Goal: Check status

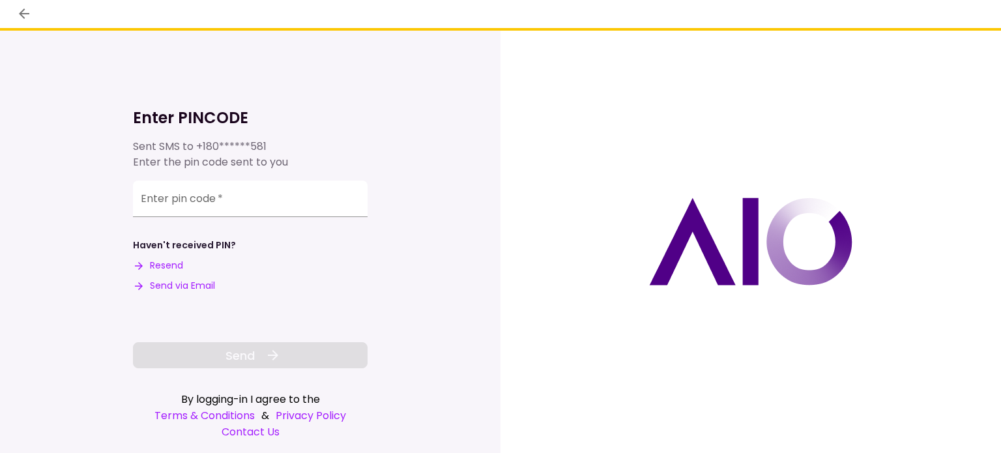
click at [183, 288] on button "Send via Email" at bounding box center [174, 286] width 82 height 14
click at [186, 198] on div "Enter pin code   *" at bounding box center [250, 199] width 235 height 37
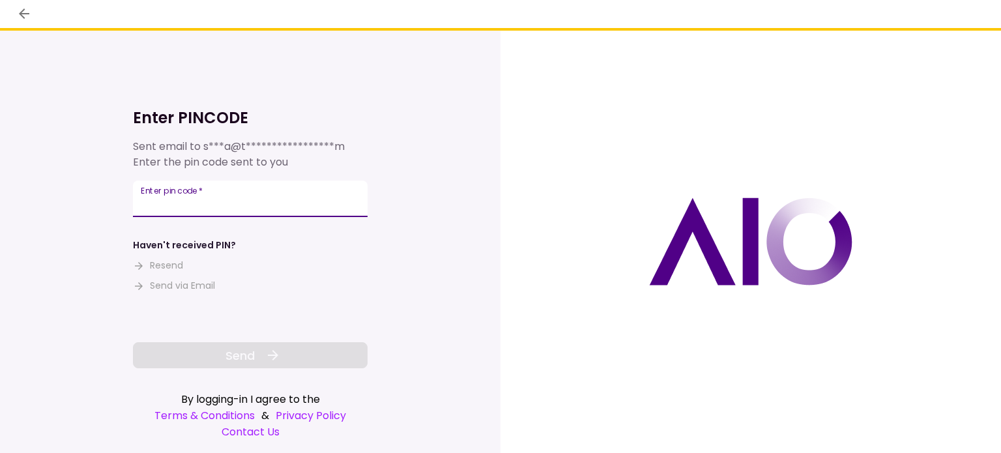
paste input "******"
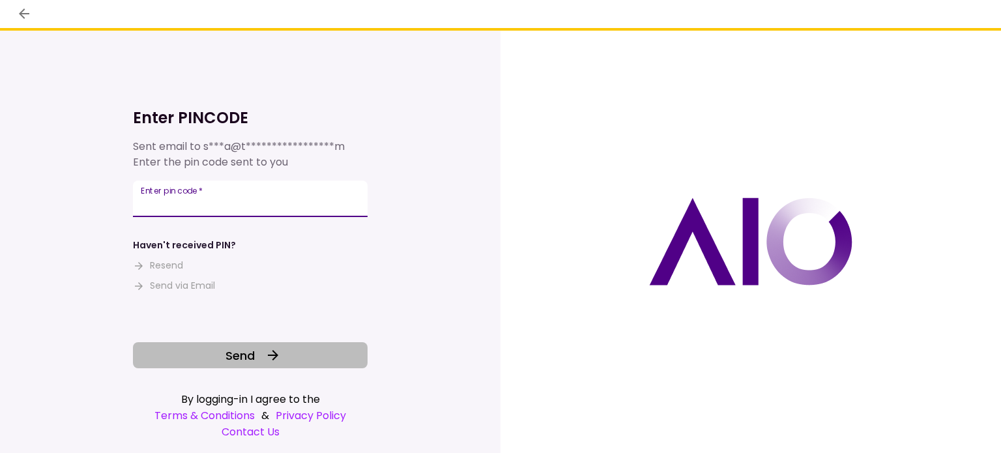
type input "******"
click at [275, 359] on icon at bounding box center [273, 355] width 10 height 10
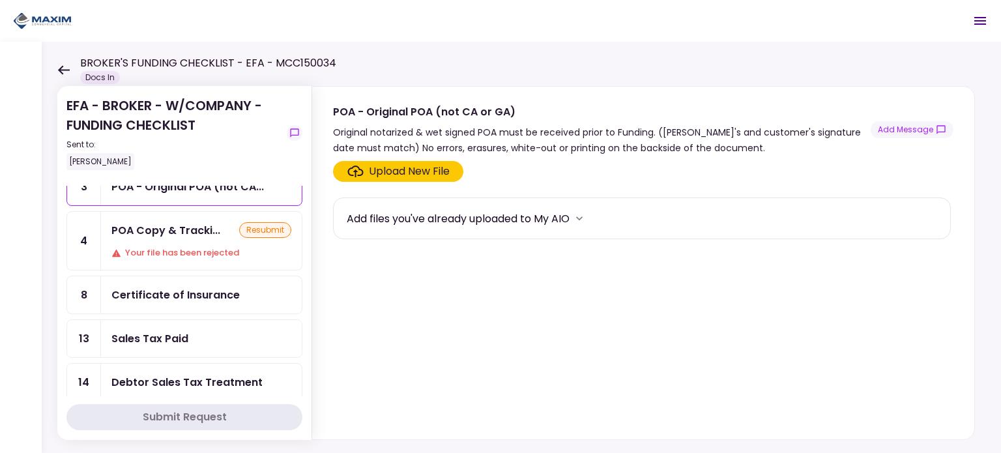
scroll to position [65, 0]
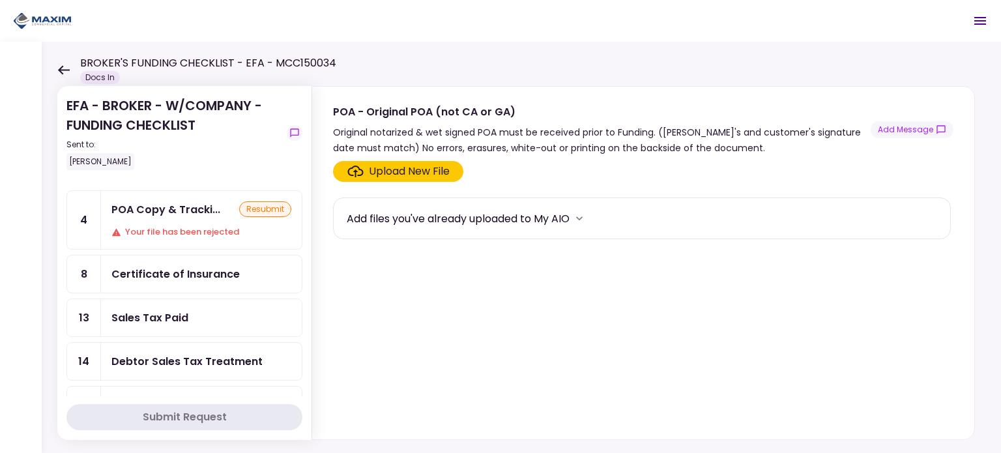
click at [155, 226] on div "Your file has been rejected" at bounding box center [201, 232] width 180 height 13
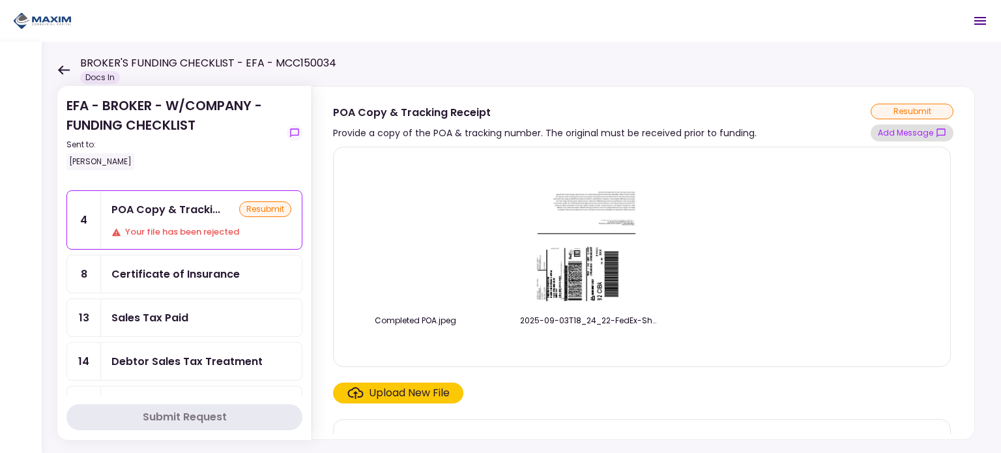
click at [906, 136] on button "Add Message" at bounding box center [912, 133] width 83 height 17
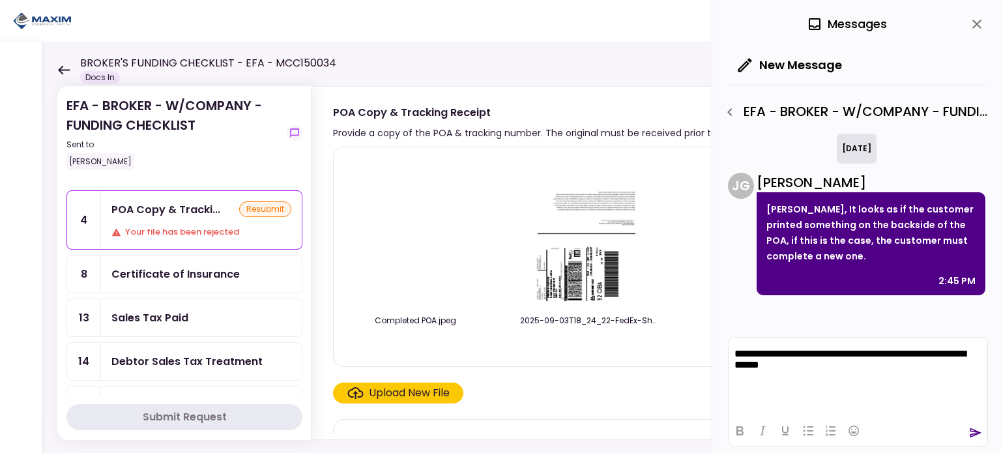
click at [973, 431] on icon "send" at bounding box center [975, 432] width 13 height 13
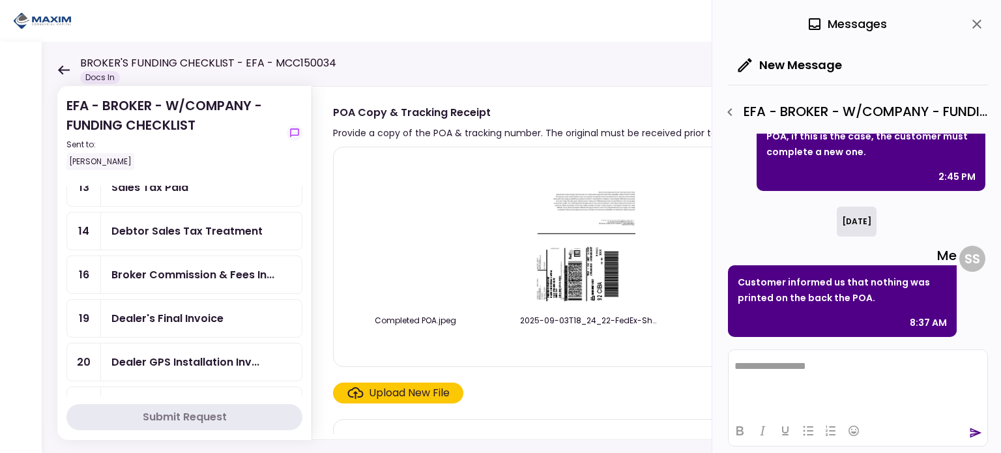
scroll to position [261, 0]
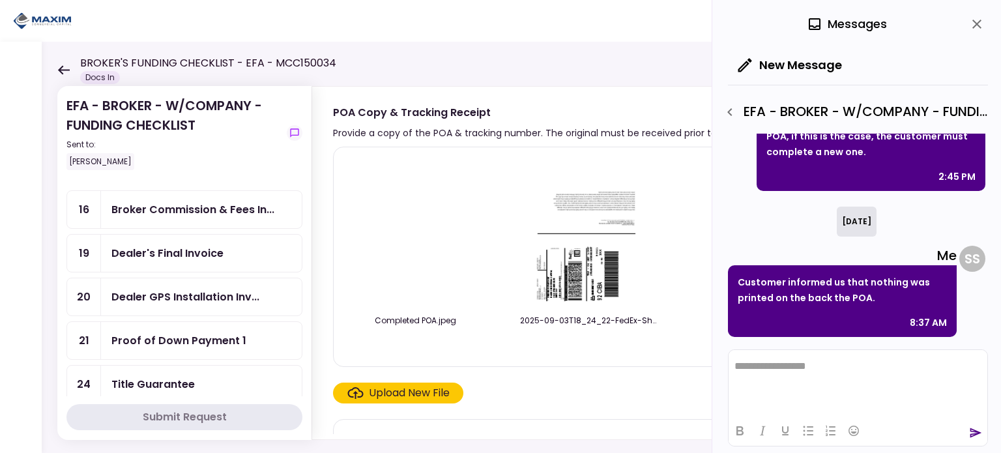
click at [172, 260] on div "Dealer's Final Invoice" at bounding box center [201, 253] width 201 height 37
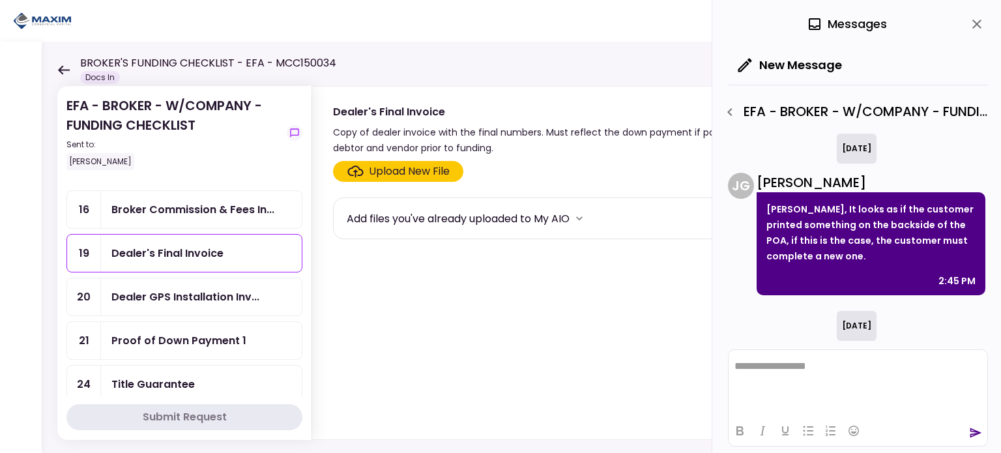
click at [984, 20] on icon "close" at bounding box center [977, 24] width 16 height 16
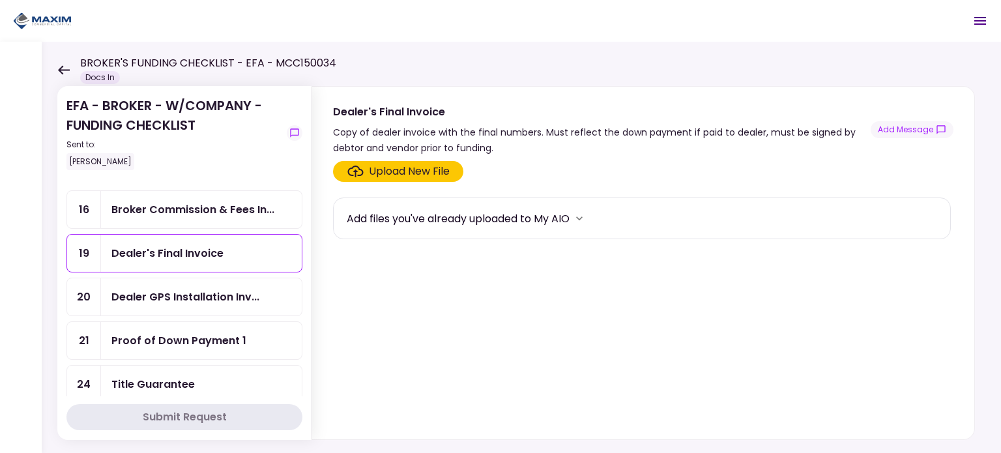
click at [175, 323] on div "Proof of Down Payment 1" at bounding box center [201, 340] width 201 height 37
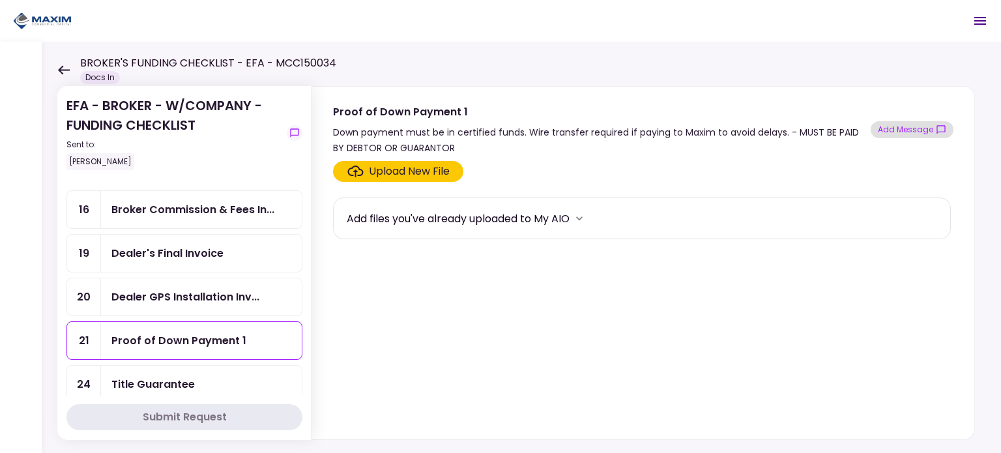
click at [908, 130] on button "Add Message" at bounding box center [912, 129] width 83 height 17
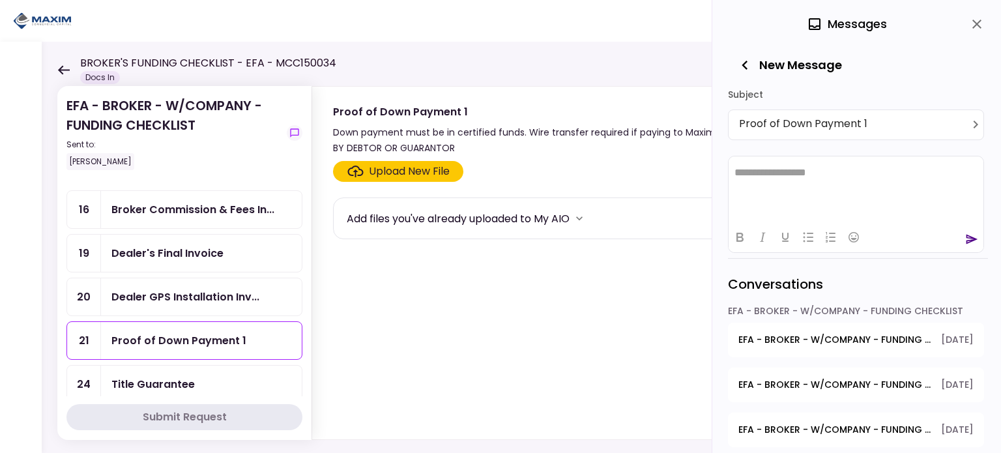
click at [202, 254] on div "Dealer's Final Invoice" at bounding box center [167, 253] width 112 height 16
click at [975, 28] on icon "close" at bounding box center [977, 24] width 16 height 16
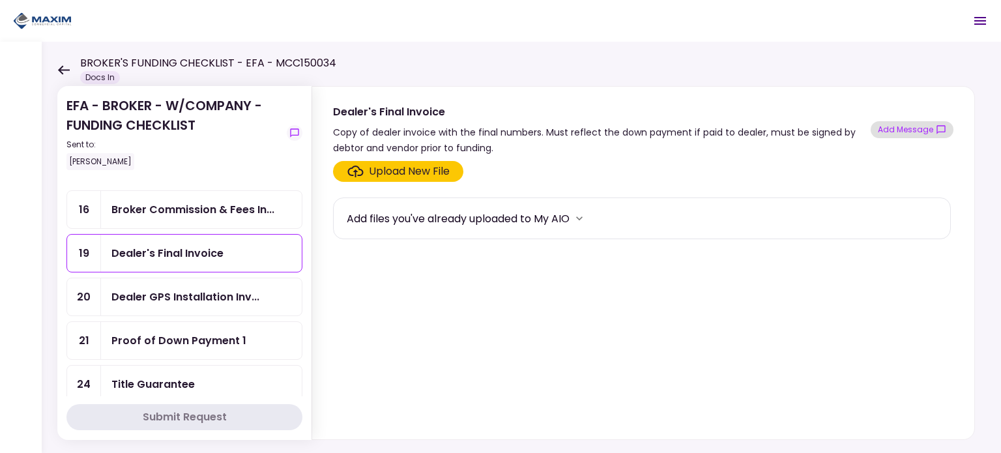
click at [907, 131] on button "Add Message" at bounding box center [912, 129] width 83 height 17
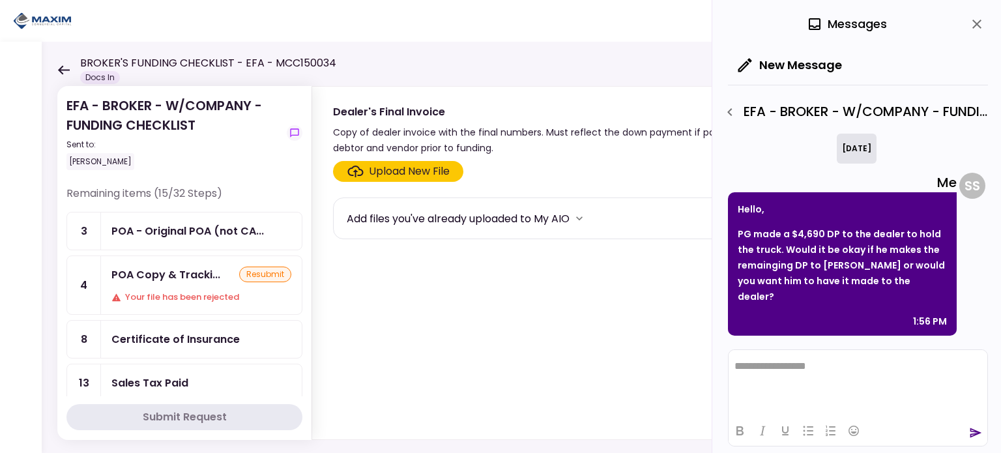
click at [975, 29] on icon "close" at bounding box center [977, 24] width 16 height 16
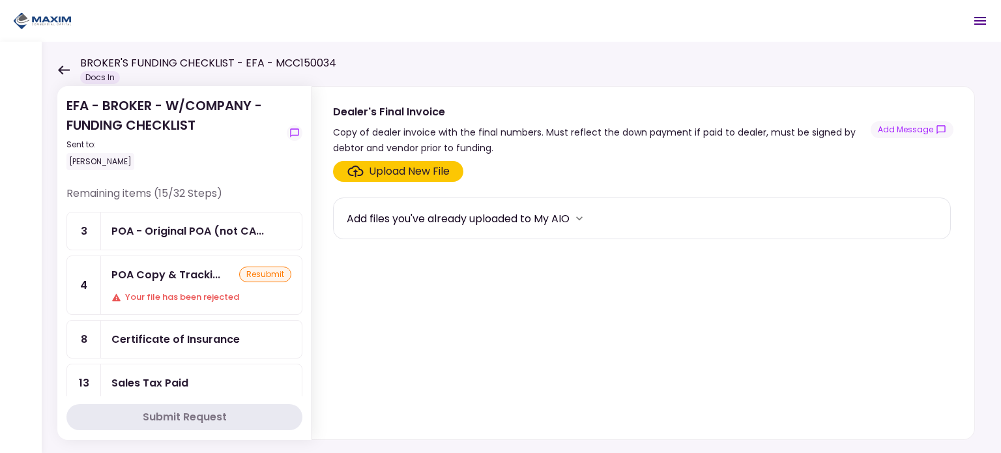
click at [114, 20] on header "BROKER'S FUNDING CHECKLIST - EFA - MCC150034 Docs In 0 Messages New Message Con…" at bounding box center [500, 21] width 1001 height 42
click at [145, 295] on div "Your file has been rejected" at bounding box center [201, 297] width 180 height 13
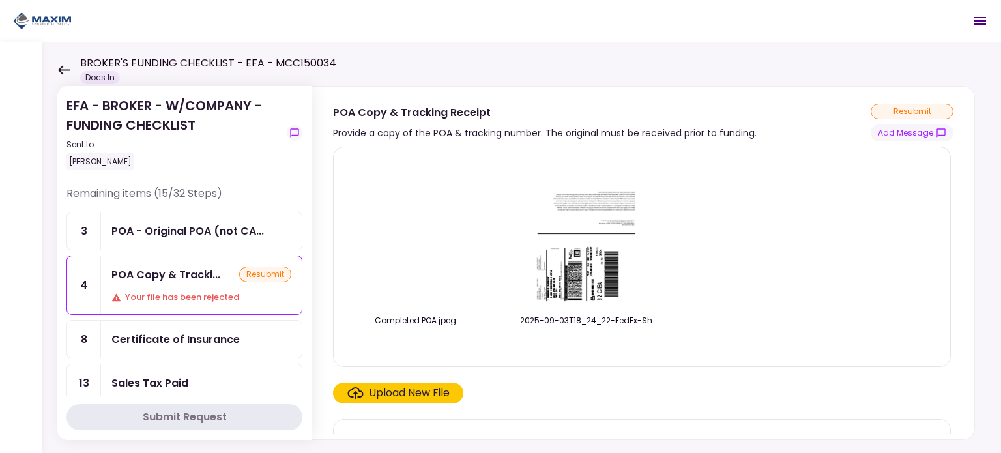
click at [247, 279] on div "resubmit" at bounding box center [265, 275] width 52 height 16
click at [263, 274] on div "resubmit" at bounding box center [265, 275] width 52 height 16
